Goal: Learn about a topic

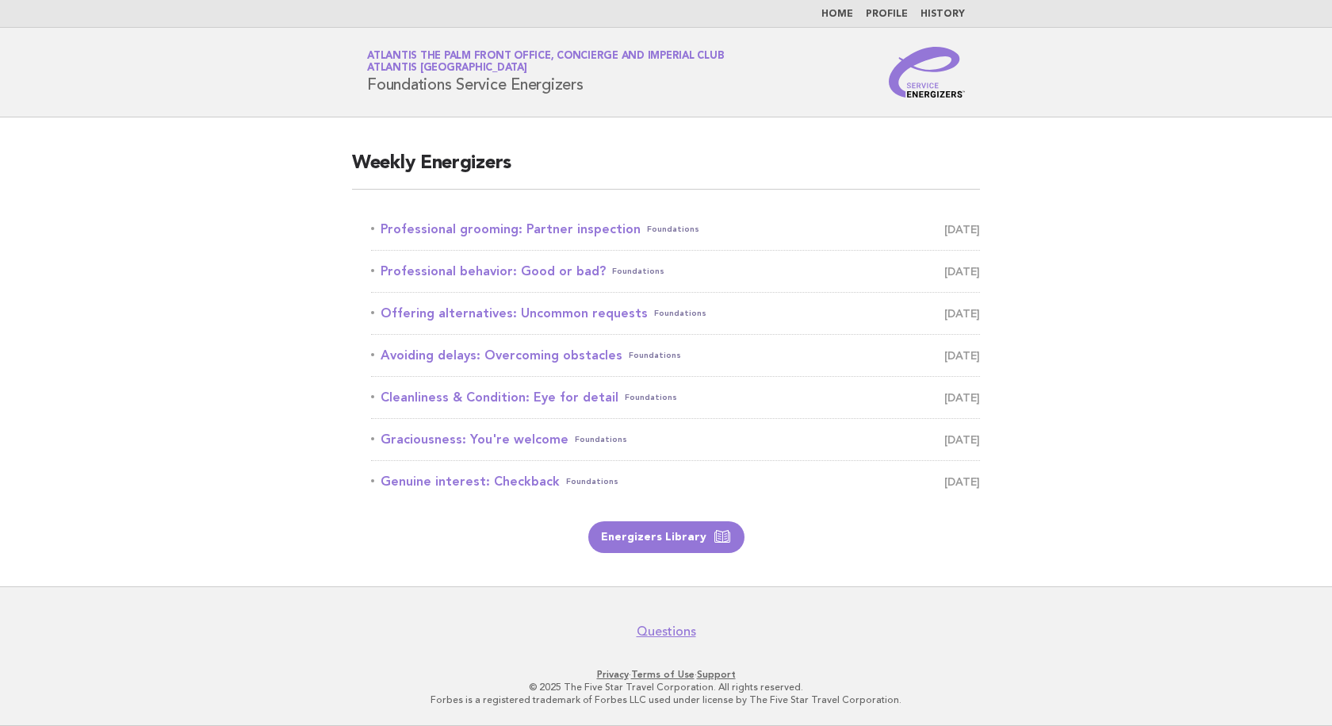
click at [573, 228] on link "Professional grooming: Partner inspection Foundations [DATE]" at bounding box center [675, 229] width 609 height 22
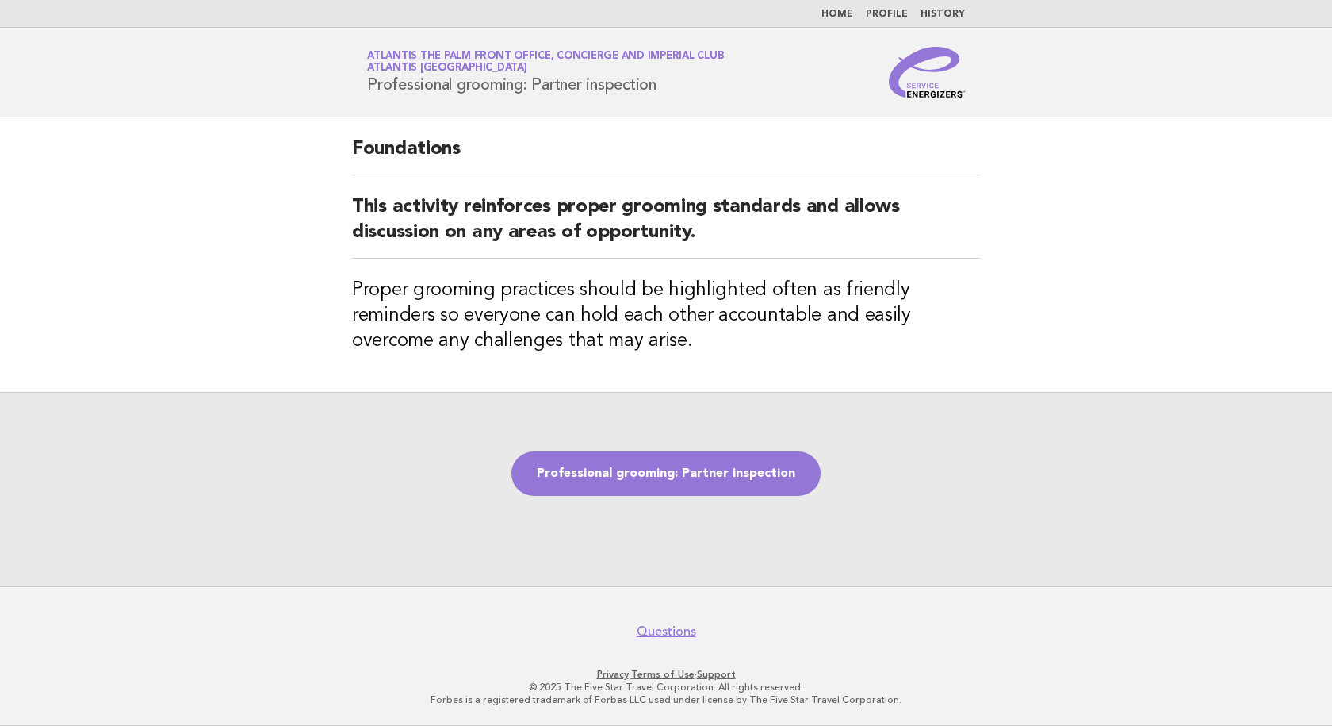
drag, startPoint x: 660, startPoint y: 88, endPoint x: 350, endPoint y: 93, distance: 309.3
click at [350, 93] on div "Service Energizers Atlantis The Palm Front Office, Concierge and Imperial Club …" at bounding box center [666, 72] width 642 height 51
copy h1 "Professional grooming: Partner inspection"
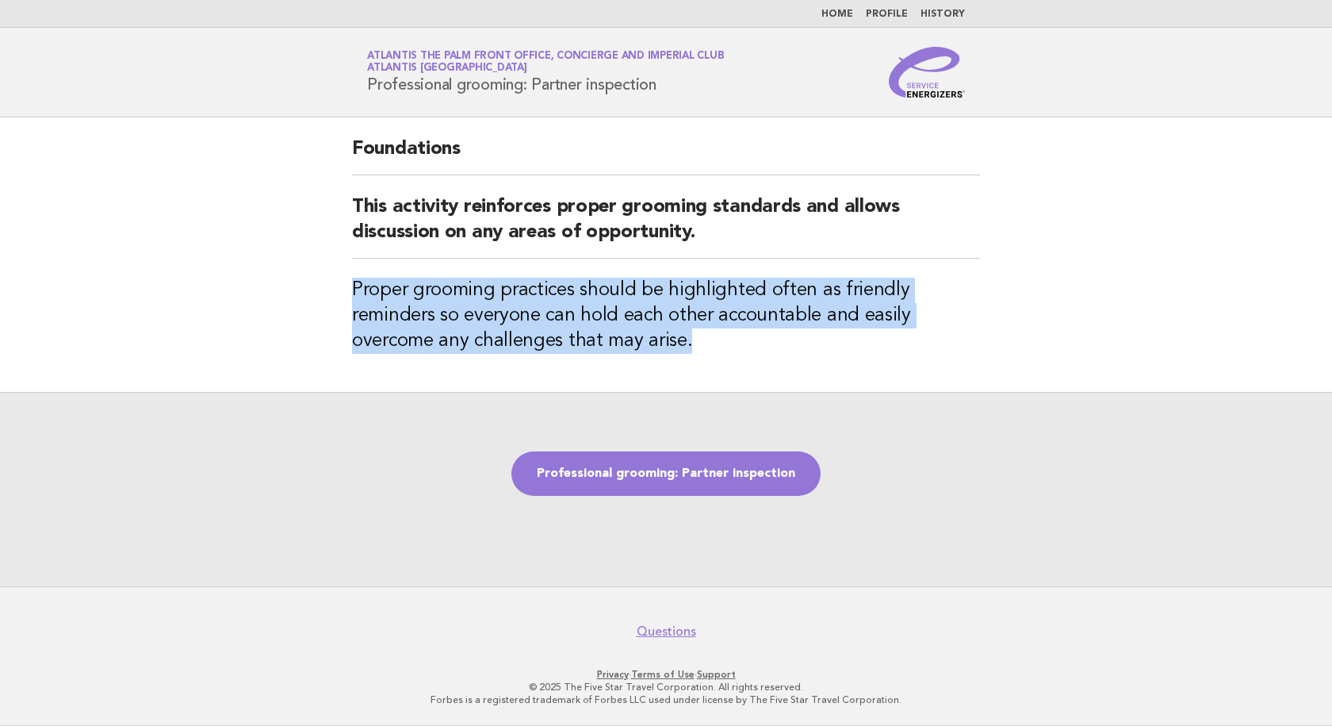
drag, startPoint x: 605, startPoint y: 351, endPoint x: 305, endPoint y: 294, distance: 305.9
click at [305, 294] on main "Foundations This activity reinforces proper grooming standards and allows discu…" at bounding box center [666, 351] width 1332 height 469
copy h3 "Proper grooming practices should be highlighted often as friendly reminders so …"
